Goal: Find specific page/section: Find specific page/section

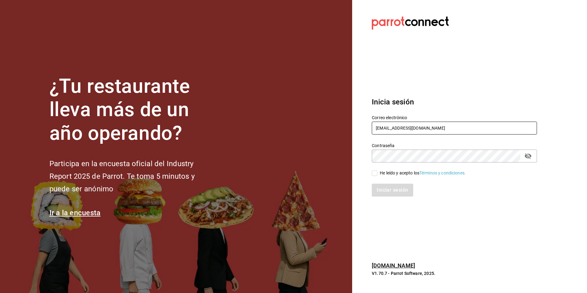
click at [401, 132] on input "[EMAIL_ADDRESS][DOMAIN_NAME]" at bounding box center [454, 128] width 165 height 13
type input "[EMAIL_ADDRESS][DOMAIN_NAME]"
click at [375, 175] on input "He leído y acepto los Términos y condiciones." at bounding box center [375, 173] width 6 height 6
checkbox input "true"
click at [384, 187] on button "Iniciar sesión" at bounding box center [393, 190] width 42 height 13
